Goal: Task Accomplishment & Management: Use online tool/utility

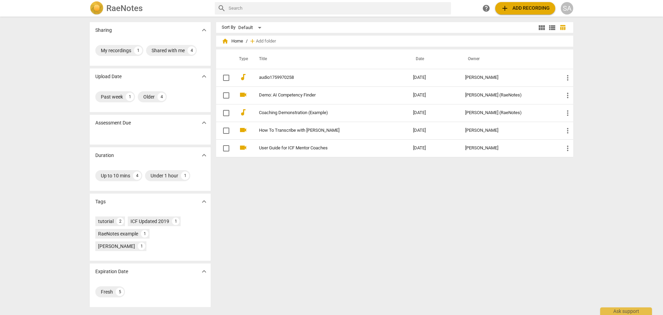
click at [531, 13] on button "add Add recording" at bounding box center [525, 8] width 60 height 12
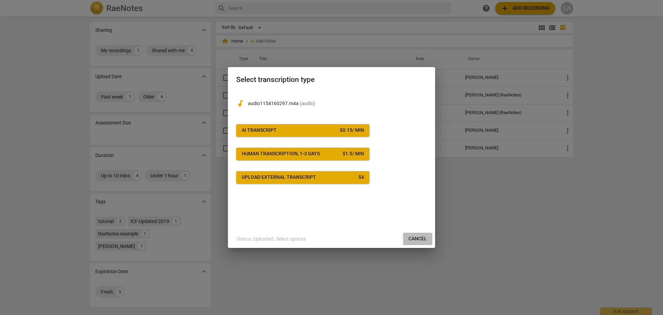
click at [419, 241] on span "Cancel" at bounding box center [418, 238] width 18 height 7
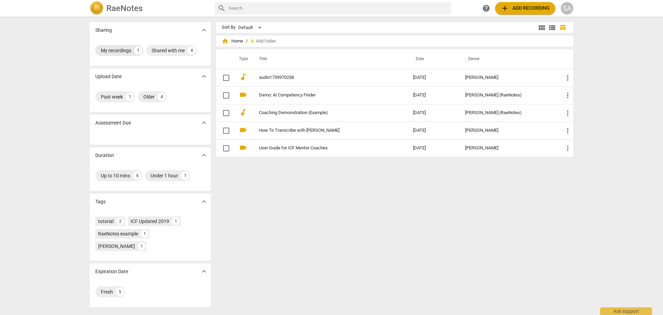
click at [126, 50] on div "My recordings" at bounding box center [116, 50] width 30 height 7
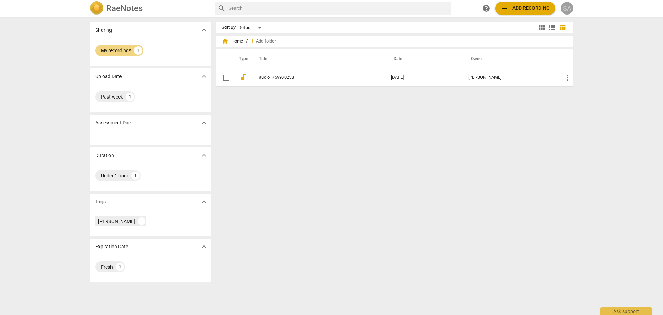
click at [566, 6] on div "SA" at bounding box center [567, 8] width 12 height 12
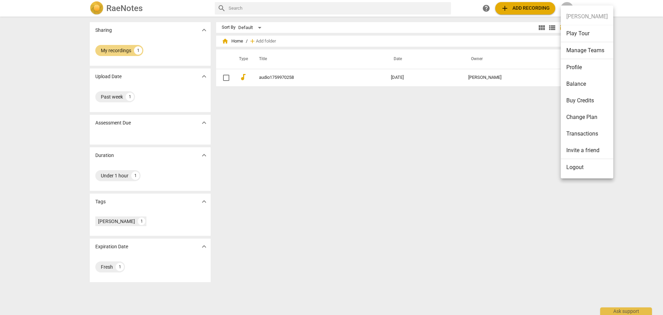
click at [576, 135] on li "Transactions" at bounding box center [587, 133] width 52 height 17
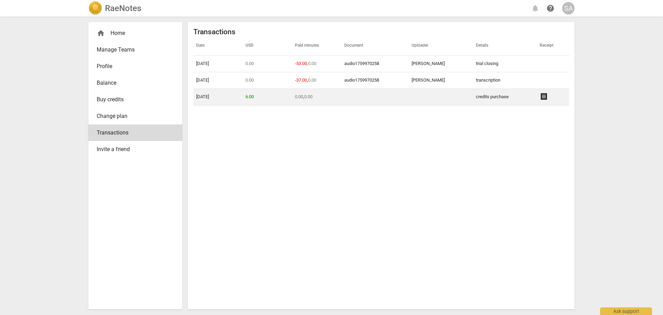
click at [542, 97] on span "receipt" at bounding box center [544, 96] width 8 height 8
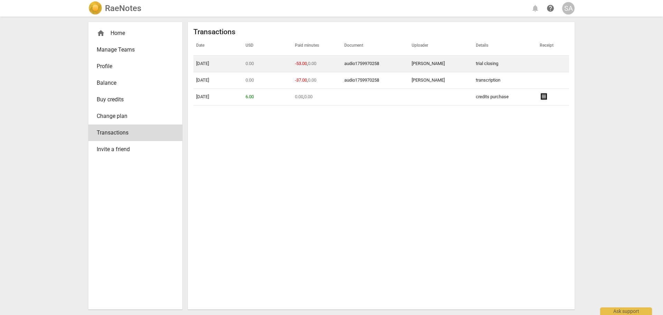
click at [374, 62] on link "audio1759970258" at bounding box center [361, 63] width 35 height 5
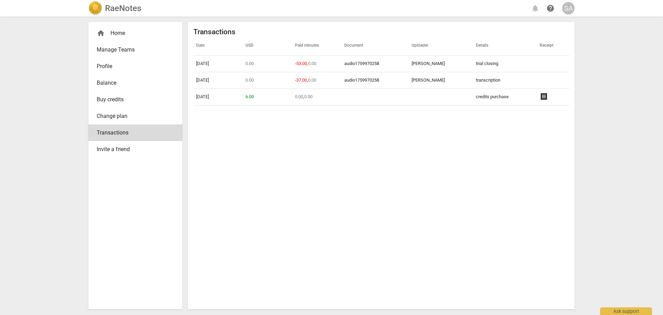
click at [126, 7] on h2 "RaeNotes" at bounding box center [123, 8] width 36 height 10
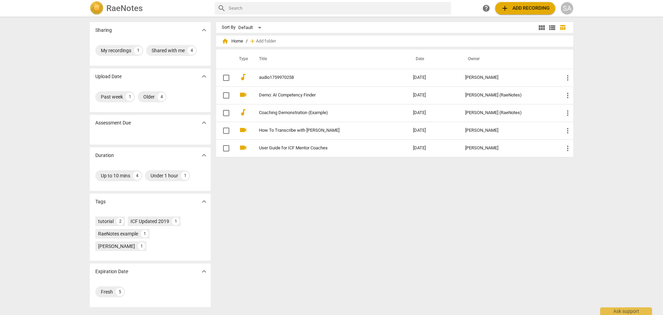
click at [510, 12] on span "add Add recording" at bounding box center [525, 8] width 49 height 8
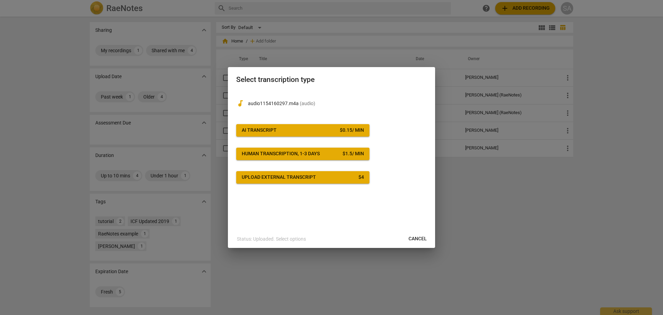
click at [331, 132] on span "AI Transcript $ 0.15 / min" at bounding box center [303, 130] width 122 height 7
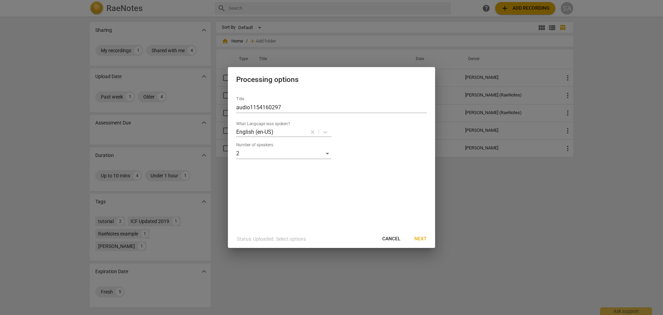
click at [421, 239] on span "Next" at bounding box center [420, 238] width 12 height 7
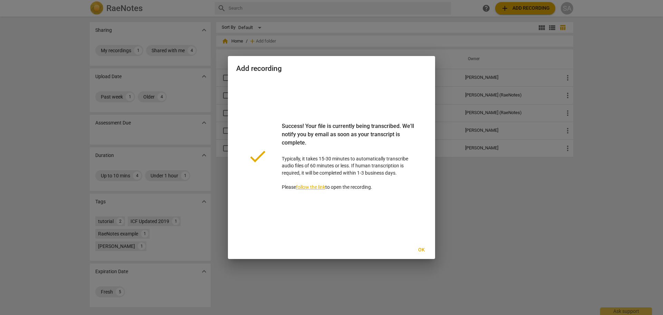
click at [421, 251] on span "Ok" at bounding box center [421, 249] width 11 height 7
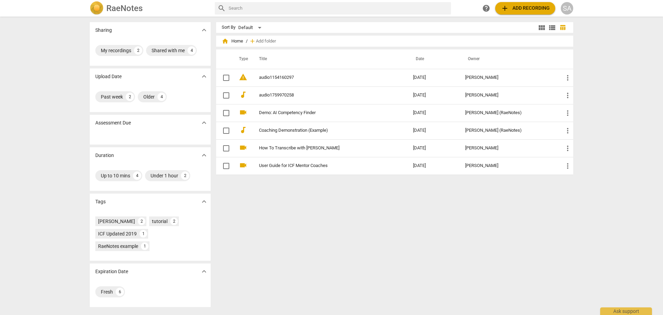
click at [524, 11] on span "add Add recording" at bounding box center [525, 8] width 49 height 8
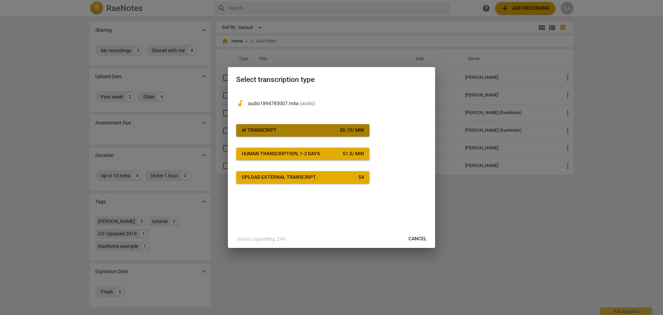
click at [304, 130] on span "AI Transcript $ 0.15 / min" at bounding box center [303, 130] width 122 height 7
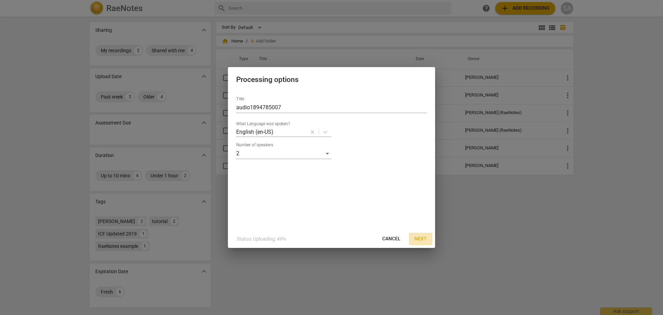
click at [423, 239] on span "Next" at bounding box center [420, 238] width 12 height 7
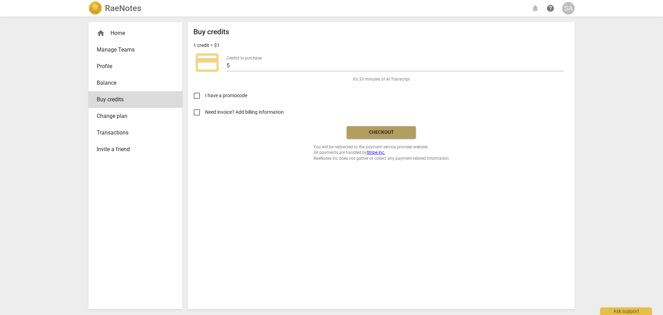
click at [358, 127] on button "Checkout" at bounding box center [381, 132] width 69 height 12
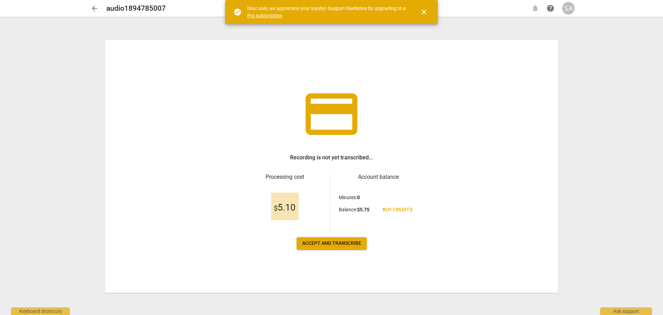
click at [327, 243] on span "Accept and transcribe" at bounding box center [331, 243] width 59 height 7
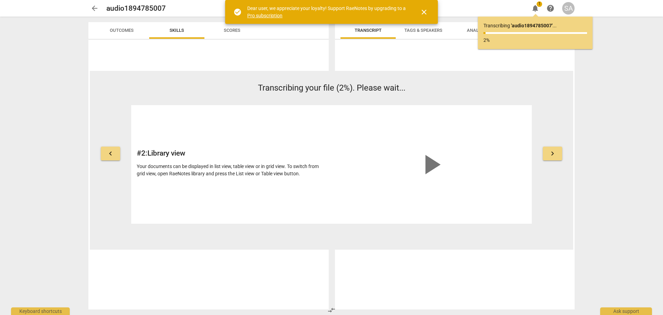
click at [438, 167] on span "play_arrow" at bounding box center [430, 164] width 33 height 33
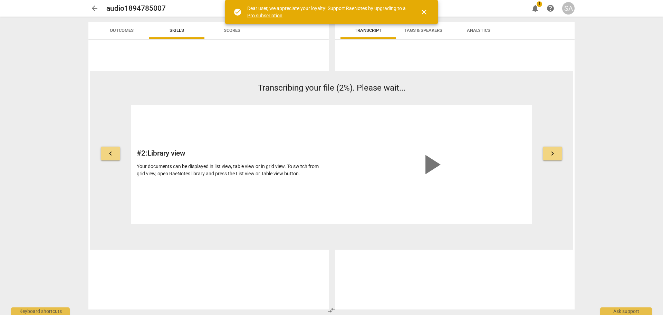
click at [430, 168] on span "play_arrow" at bounding box center [430, 164] width 33 height 33
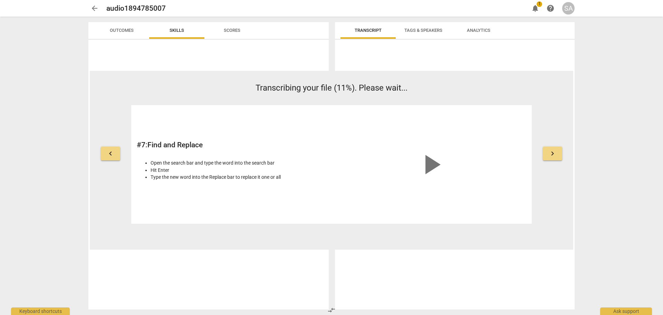
click at [369, 29] on span "Transcript" at bounding box center [368, 30] width 27 height 5
click at [96, 7] on span "arrow_back" at bounding box center [94, 8] width 8 height 8
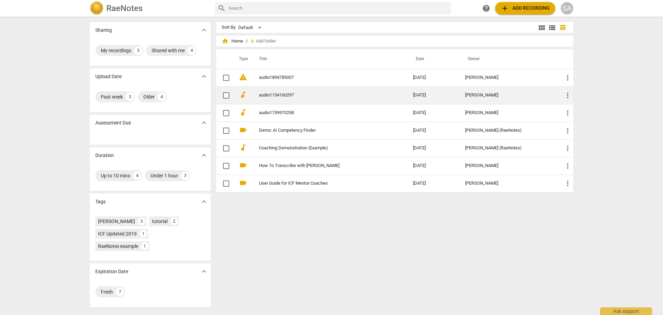
click at [272, 96] on link "audio1154160297" at bounding box center [323, 95] width 129 height 5
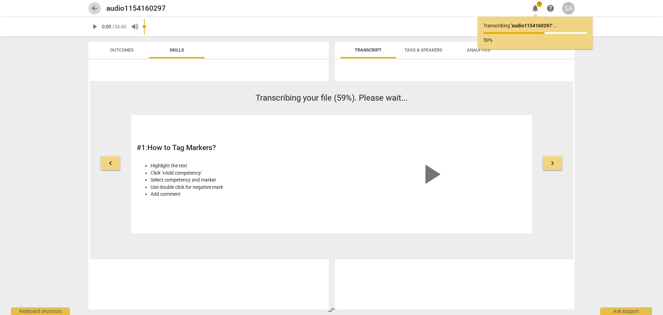
click at [91, 7] on span "arrow_back" at bounding box center [94, 8] width 8 height 8
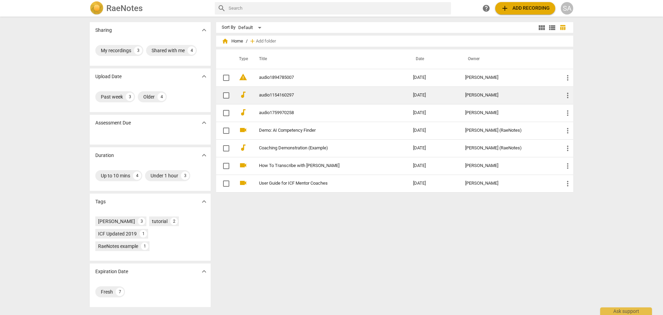
click at [262, 89] on td "audio1154160297" at bounding box center [329, 95] width 157 height 18
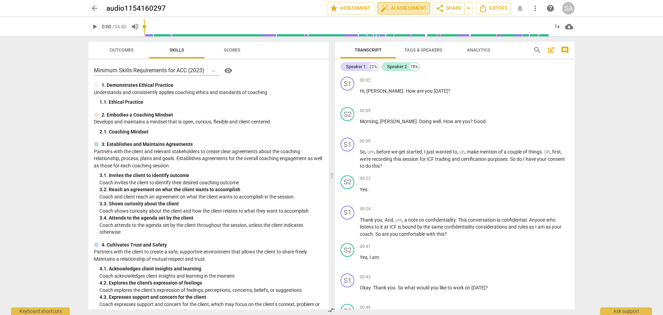
click at [401, 6] on span "auto_fix_high AI Assessment" at bounding box center [404, 8] width 46 height 8
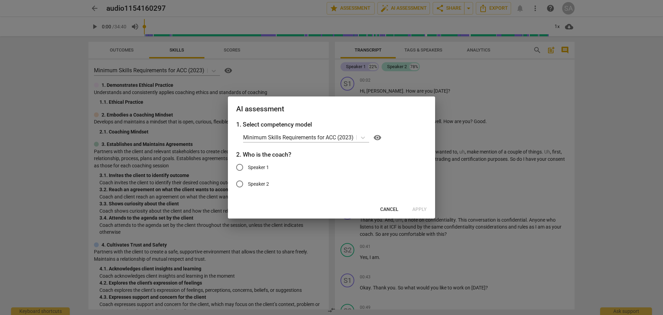
click at [247, 165] on input "Speaker 1" at bounding box center [239, 167] width 17 height 17
radio input "true"
click at [427, 207] on span "Apply" at bounding box center [419, 209] width 15 height 7
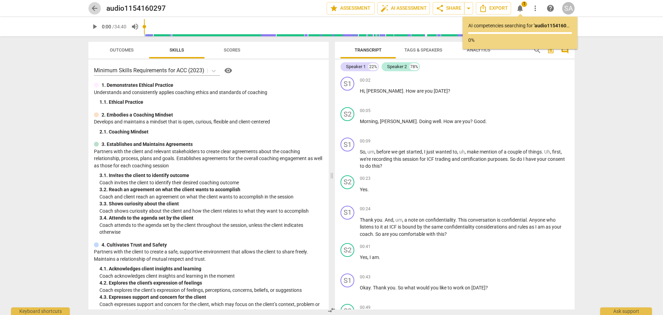
click at [94, 9] on span "arrow_back" at bounding box center [94, 8] width 8 height 8
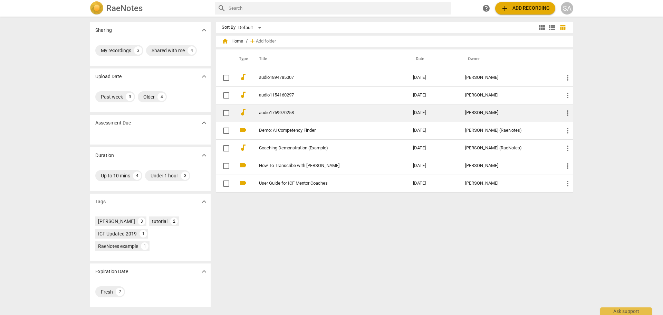
click at [261, 112] on link "audio1759970258" at bounding box center [323, 112] width 129 height 5
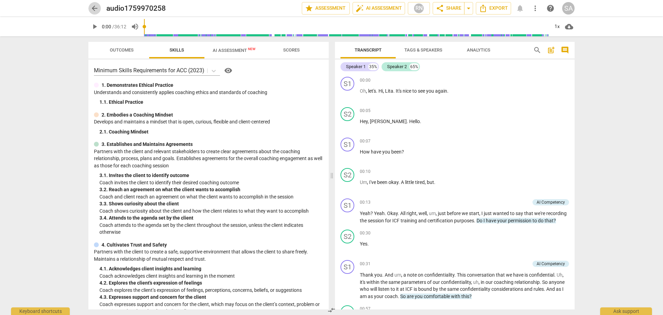
click at [95, 8] on span "arrow_back" at bounding box center [94, 8] width 8 height 8
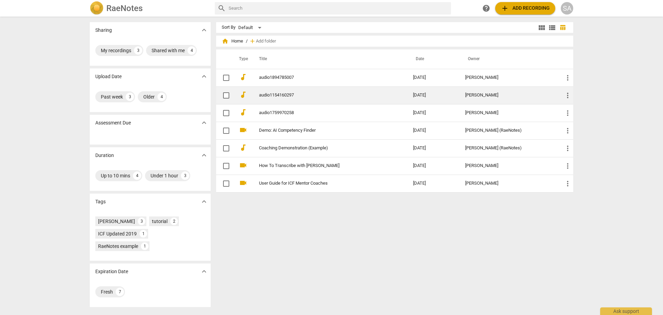
click at [341, 99] on td "audio1154160297" at bounding box center [329, 95] width 157 height 18
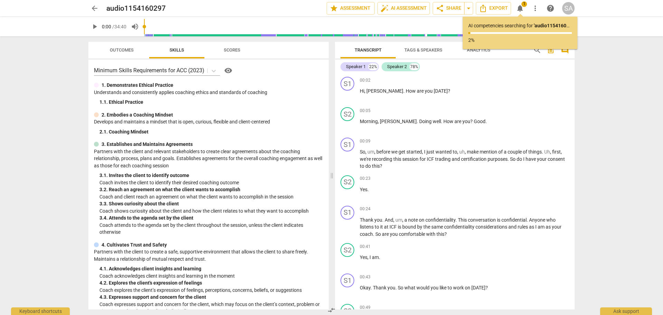
click at [121, 56] on button "Outcomes" at bounding box center [121, 50] width 55 height 17
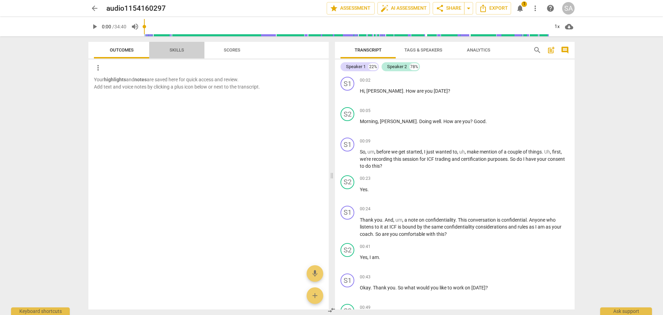
click at [180, 51] on span "Skills" at bounding box center [177, 49] width 15 height 5
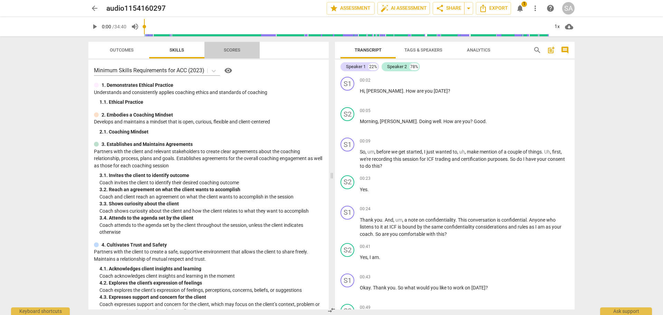
click at [224, 52] on span "Scores" at bounding box center [232, 49] width 17 height 5
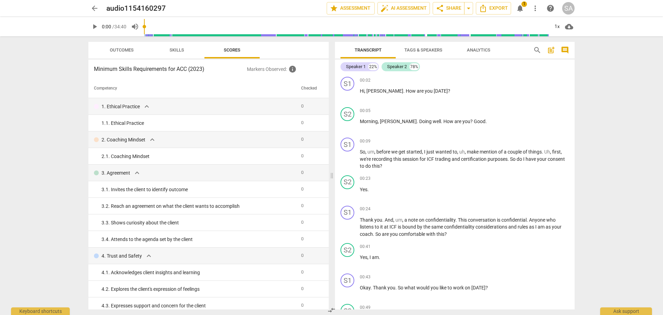
click at [182, 50] on span "Skills" at bounding box center [177, 49] width 15 height 5
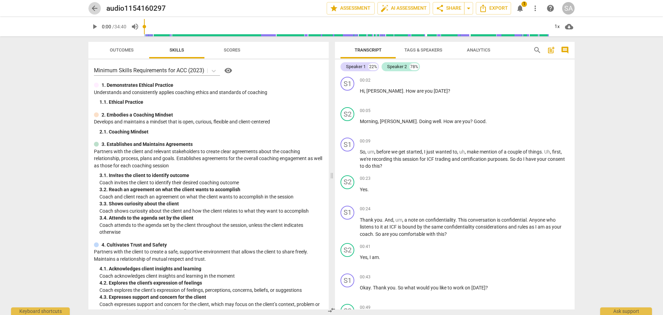
click at [95, 9] on span "arrow_back" at bounding box center [94, 8] width 8 height 8
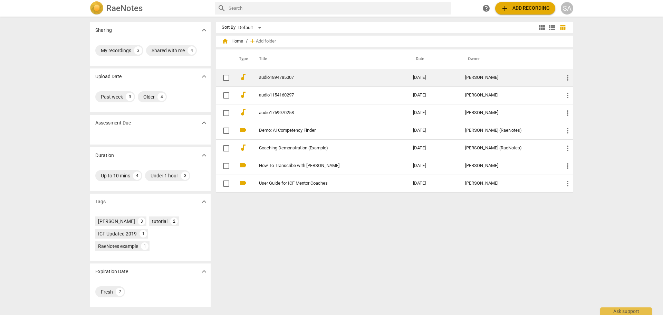
click at [289, 76] on link "audio1894785007" at bounding box center [323, 77] width 129 height 5
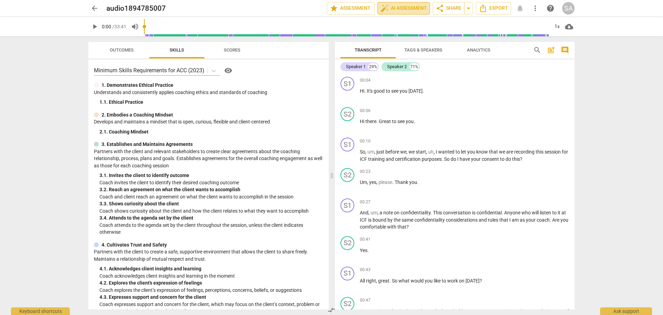
click at [402, 8] on span "auto_fix_high AI Assessment" at bounding box center [404, 8] width 46 height 8
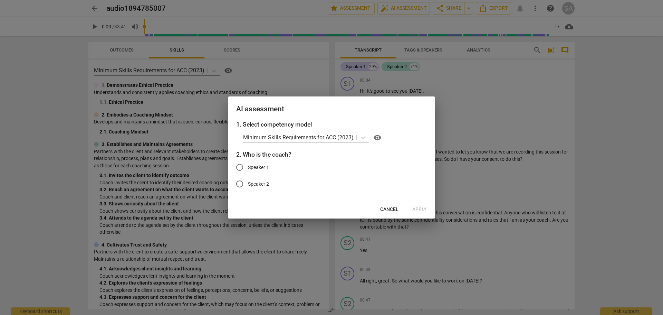
click at [267, 166] on span "Speaker 1" at bounding box center [258, 167] width 21 height 7
click at [248, 166] on input "Speaker 1" at bounding box center [239, 167] width 17 height 17
radio input "true"
click at [415, 210] on span "Apply" at bounding box center [419, 209] width 15 height 7
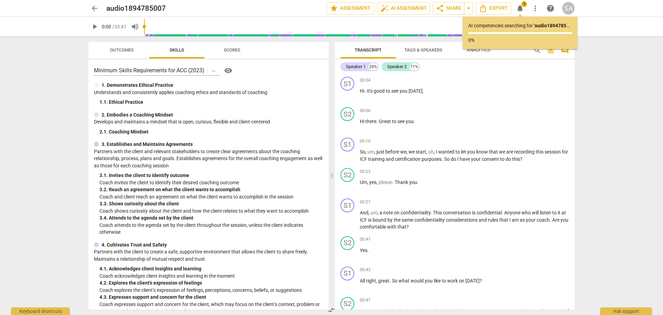
click at [95, 11] on span "arrow_back" at bounding box center [94, 8] width 8 height 8
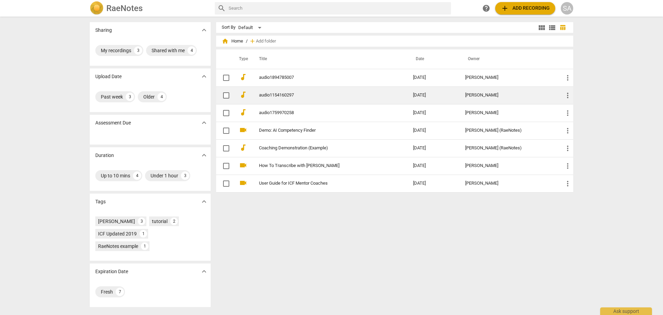
click at [293, 95] on link "audio1154160297" at bounding box center [323, 95] width 129 height 5
